Goal: Information Seeking & Learning: Learn about a topic

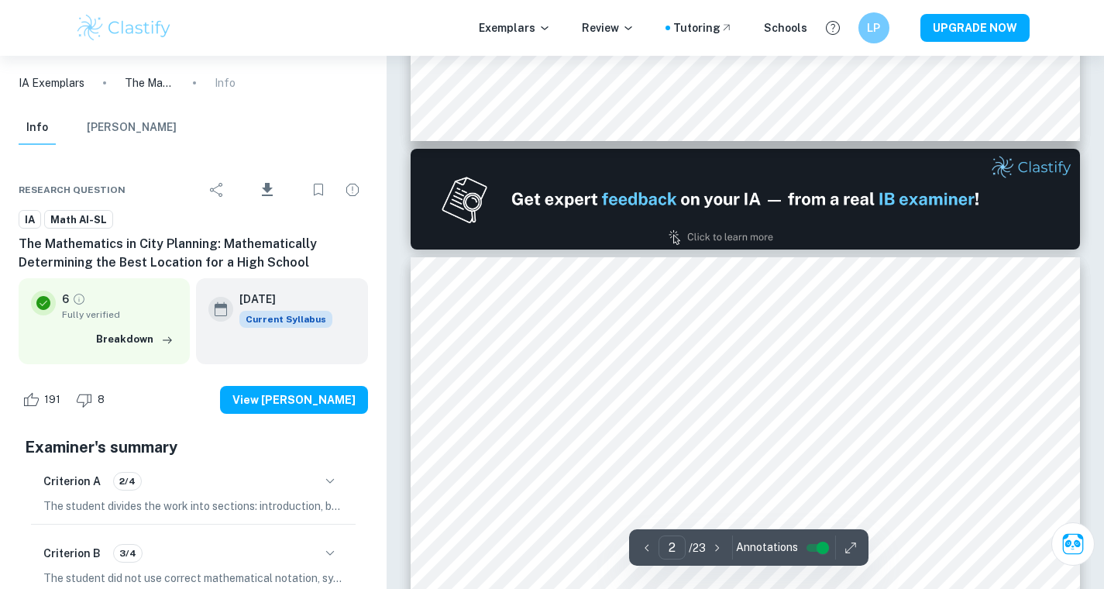
type input "1"
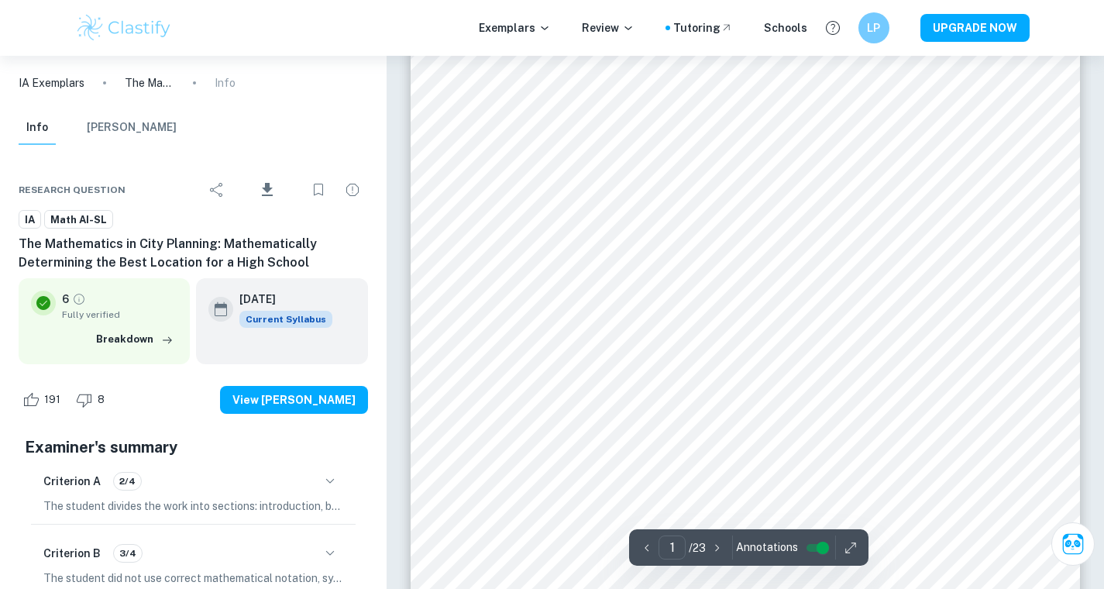
scroll to position [274, 0]
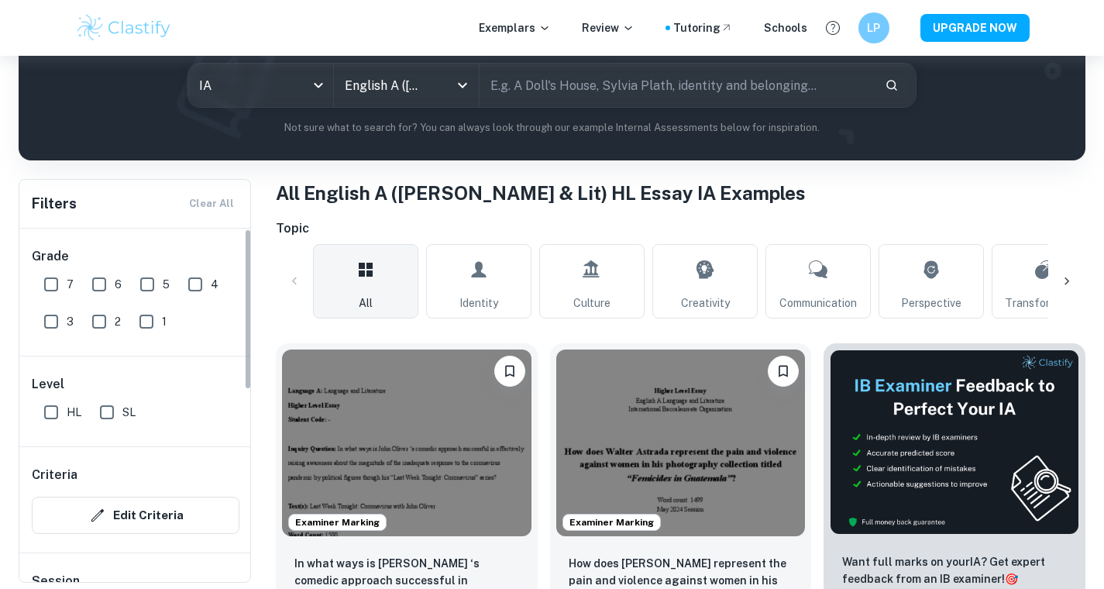
click at [55, 284] on input "7" at bounding box center [51, 284] width 31 height 31
checkbox input "true"
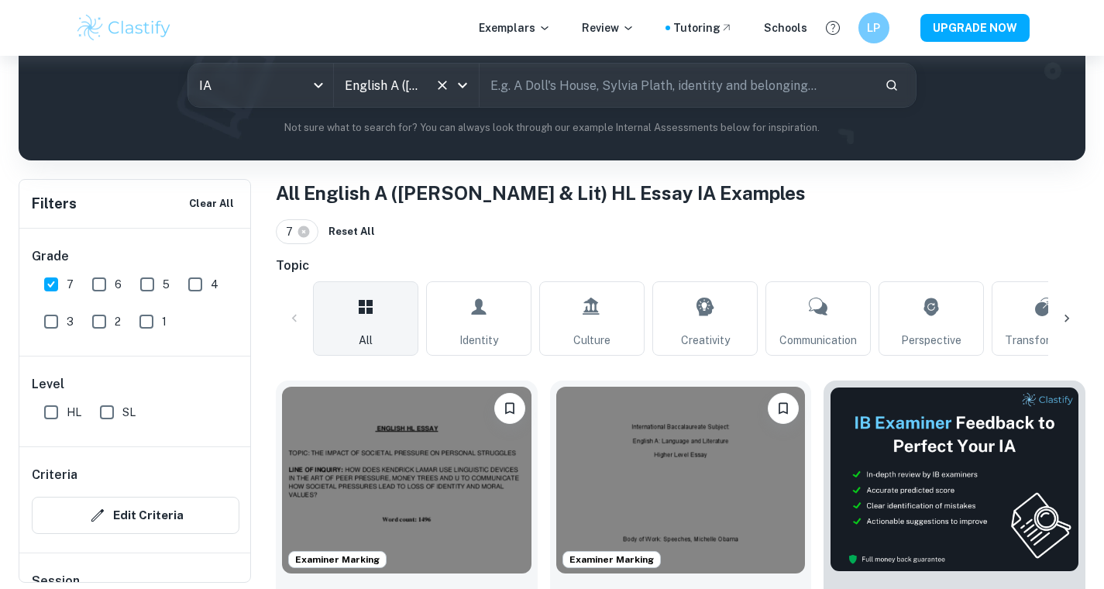
click at [430, 67] on div "English A ([PERSON_NAME] & Lit) HL Essay All Subjects" at bounding box center [406, 85] width 145 height 43
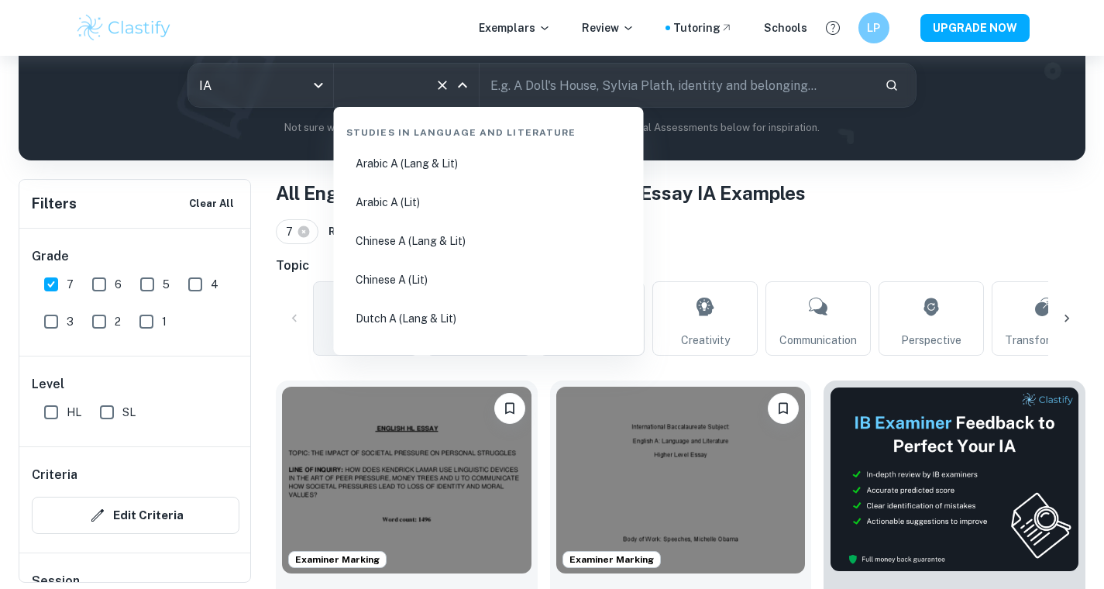
scroll to position [65, 0]
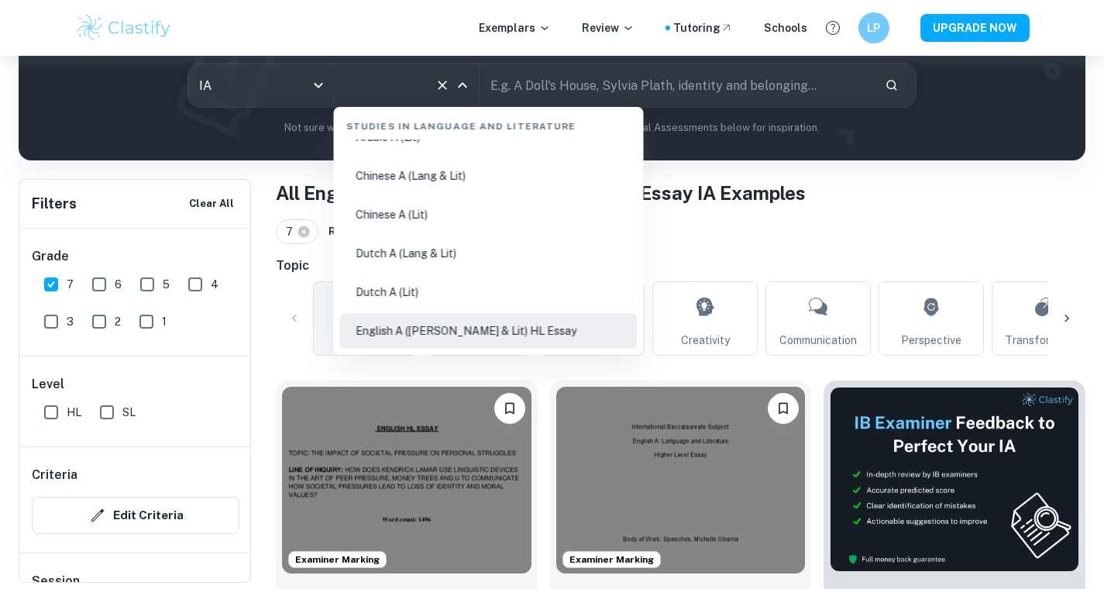
type input "a"
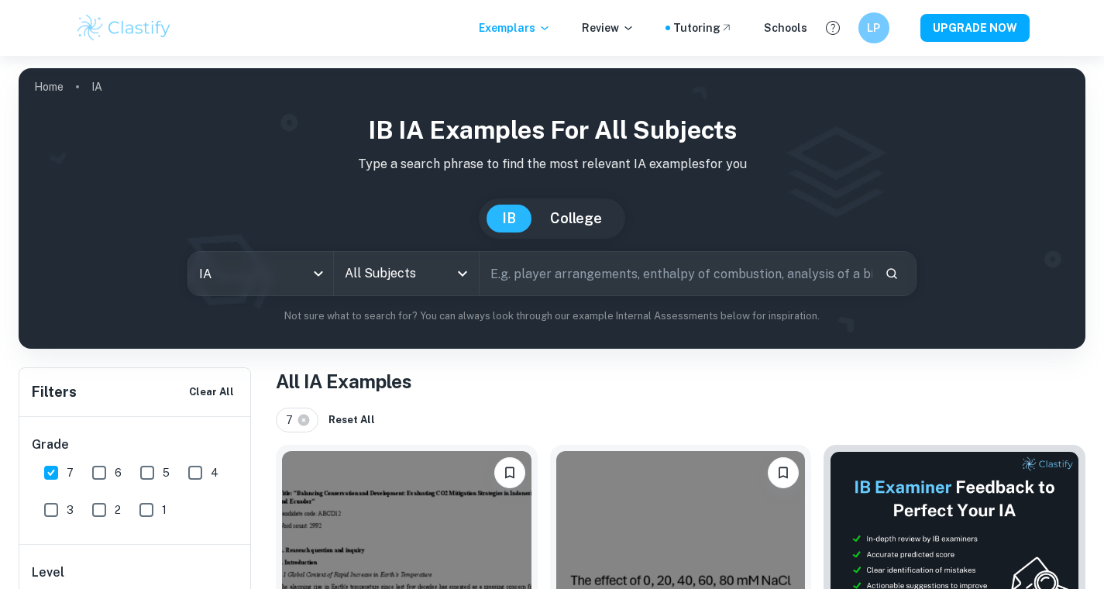
click at [398, 269] on input "All Subjects" at bounding box center [395, 273] width 108 height 29
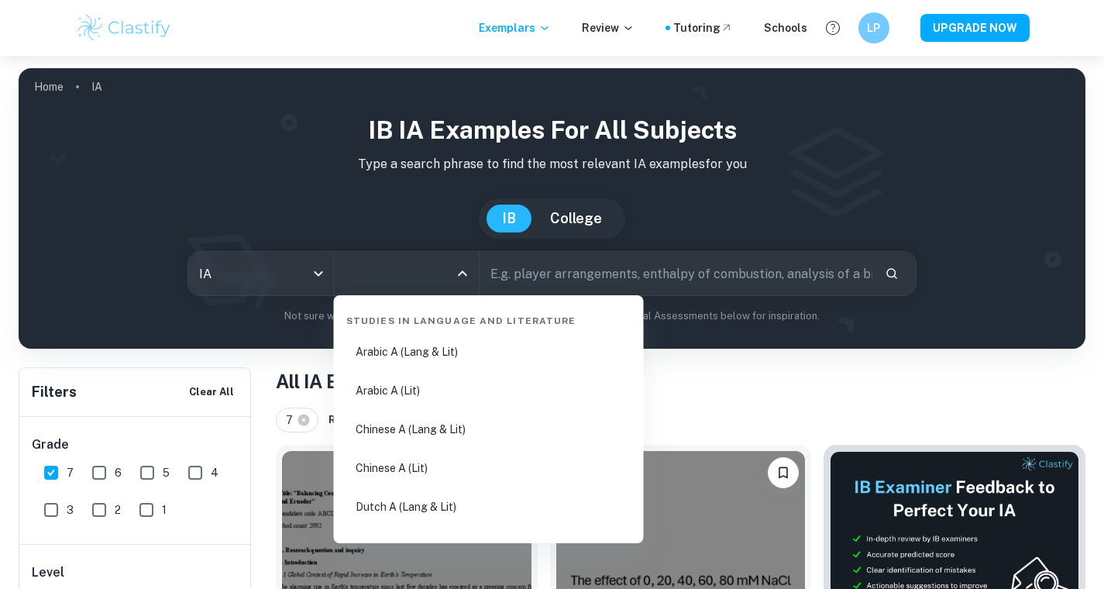
type input "a"
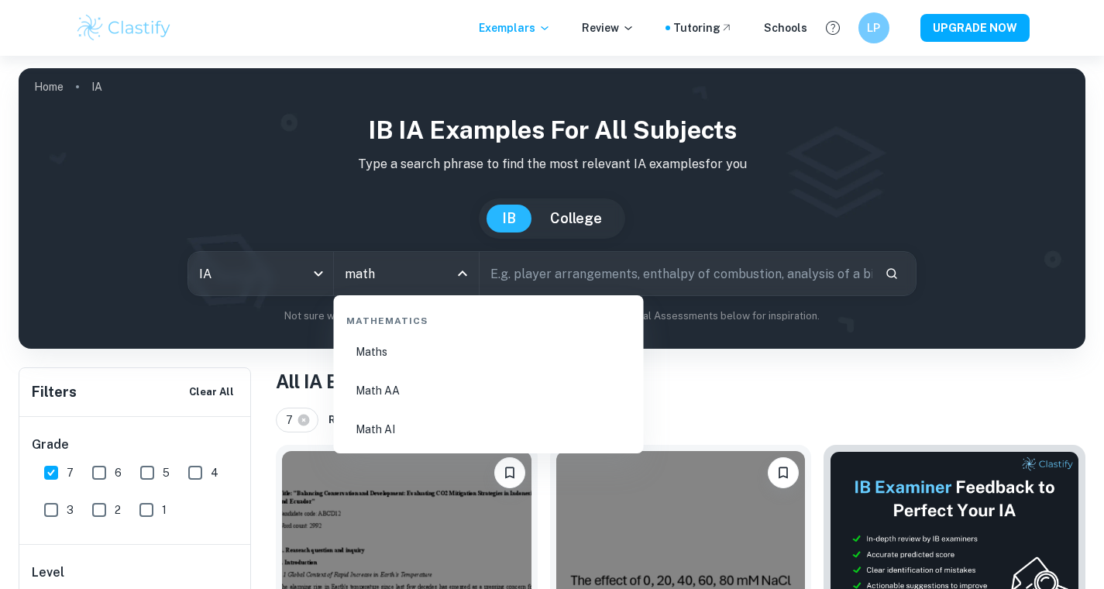
click at [419, 427] on li "Math AI" at bounding box center [489, 429] width 298 height 36
type input "Math AI"
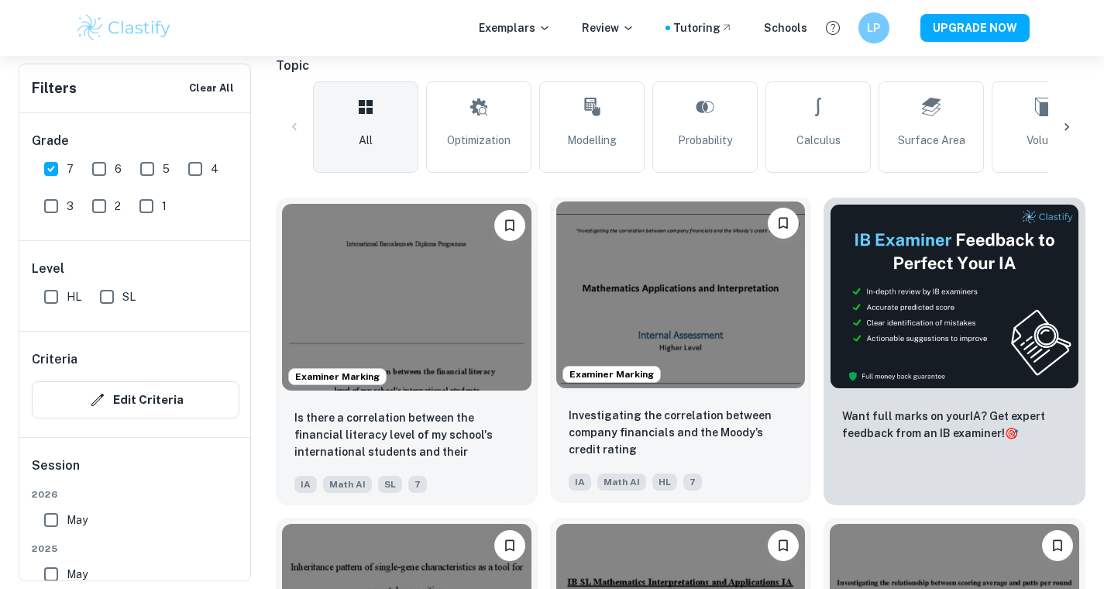
scroll to position [371, 0]
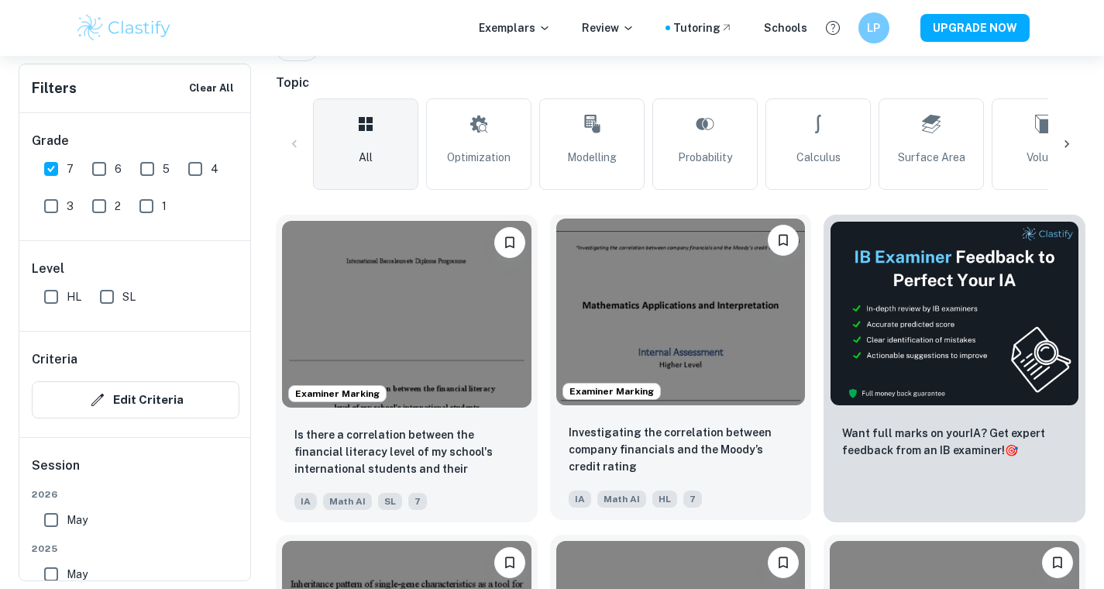
click at [679, 257] on img at bounding box center [681, 312] width 250 height 187
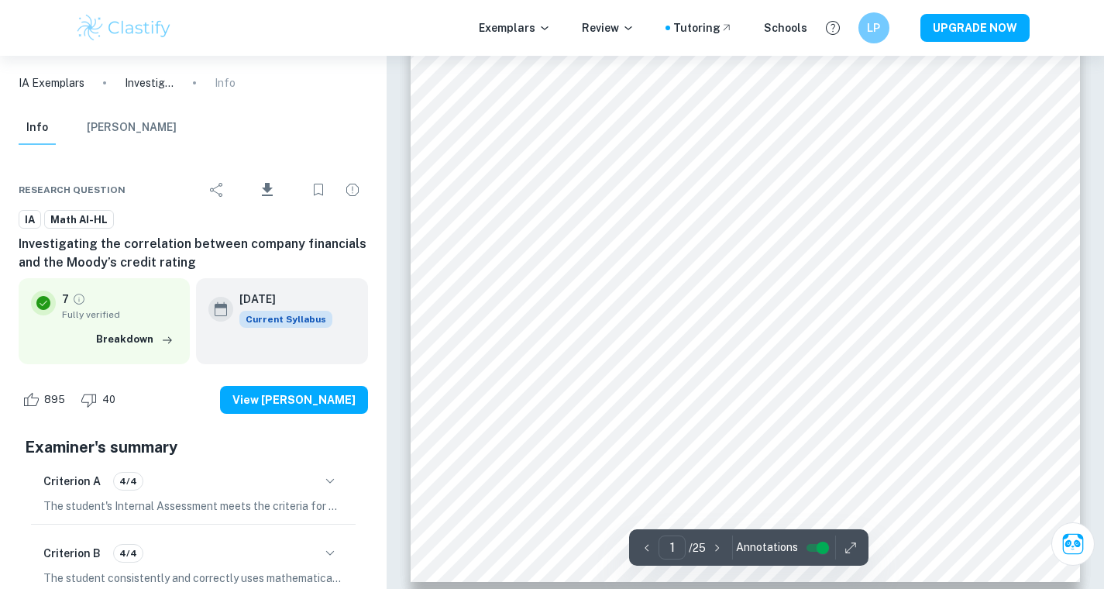
scroll to position [491, 0]
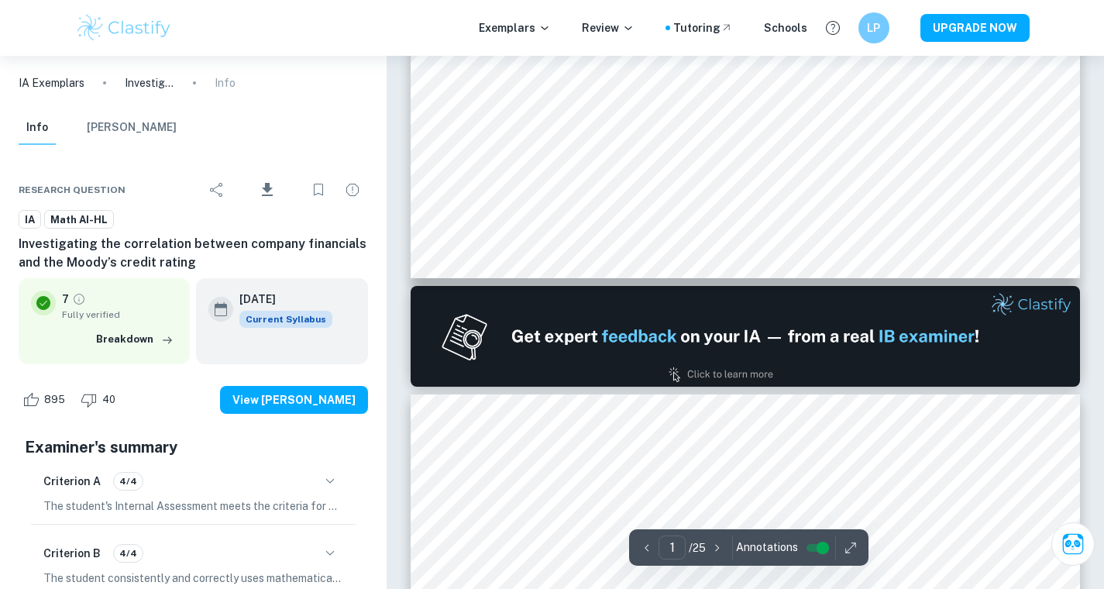
type input "2"
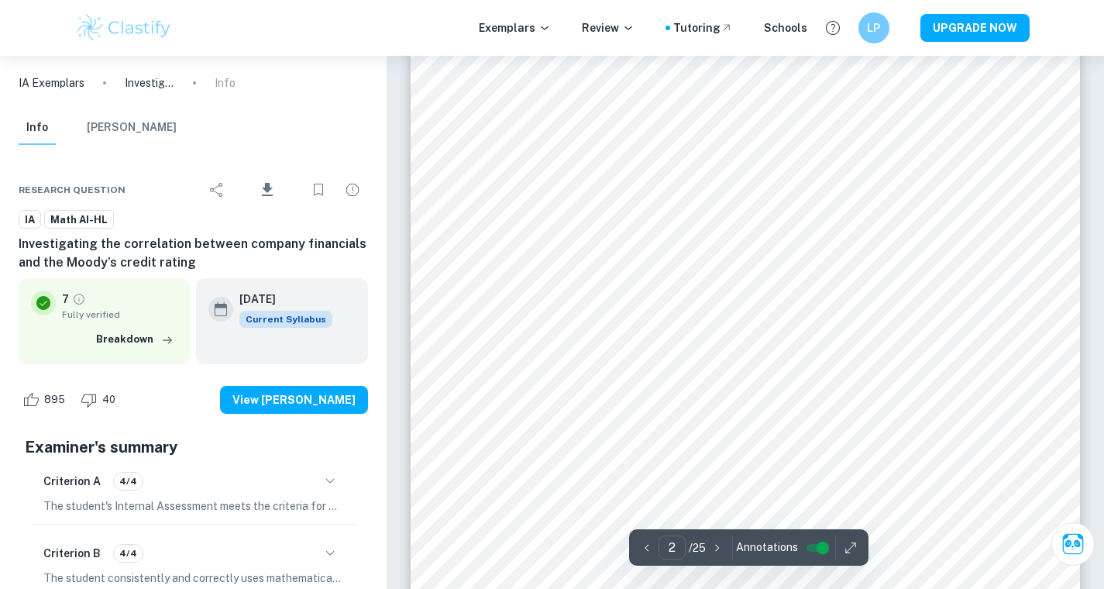
scroll to position [1286, 0]
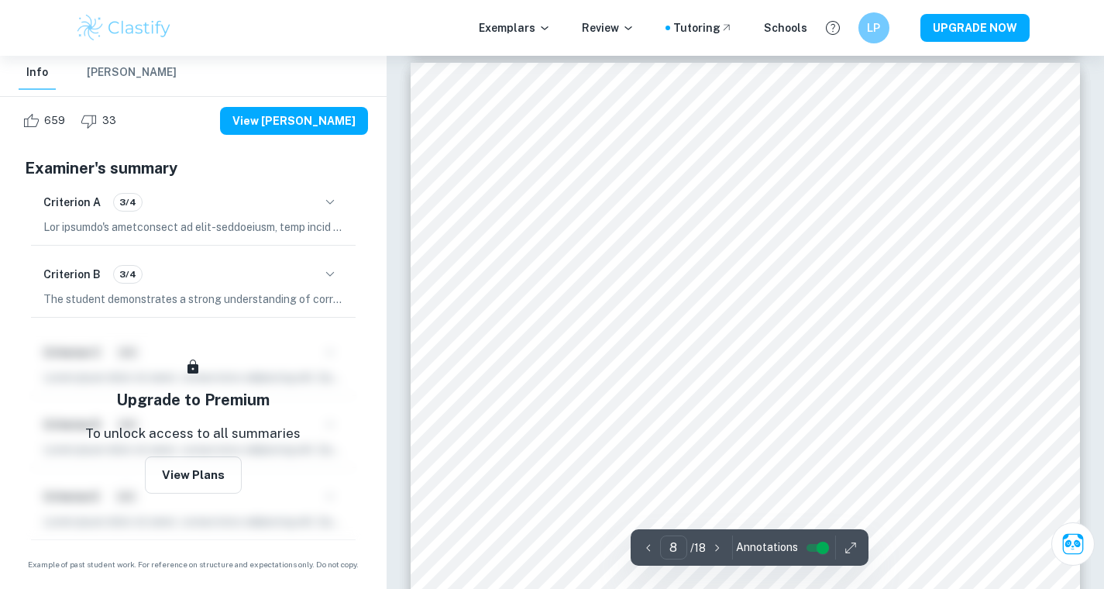
scroll to position [6770, 0]
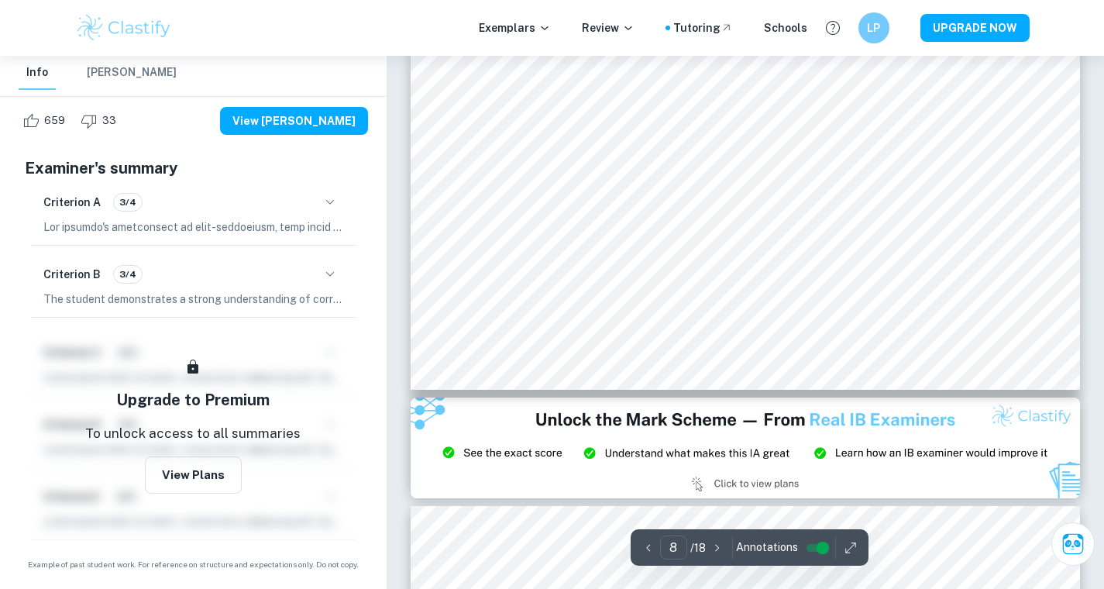
type input "9"
